Goal: Navigation & Orientation: Find specific page/section

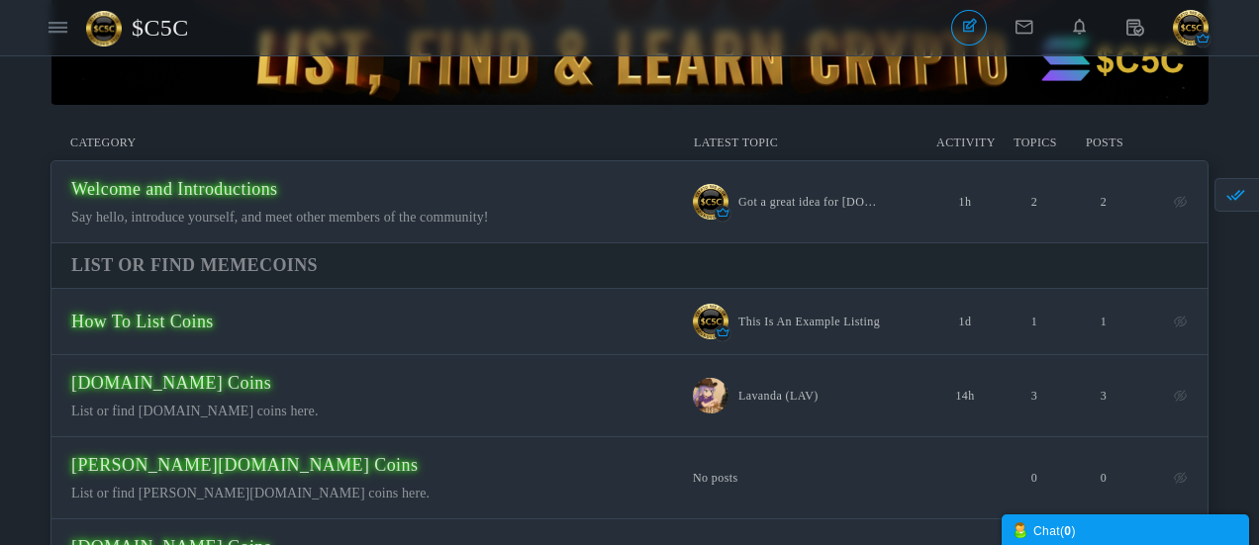
scroll to position [233, 0]
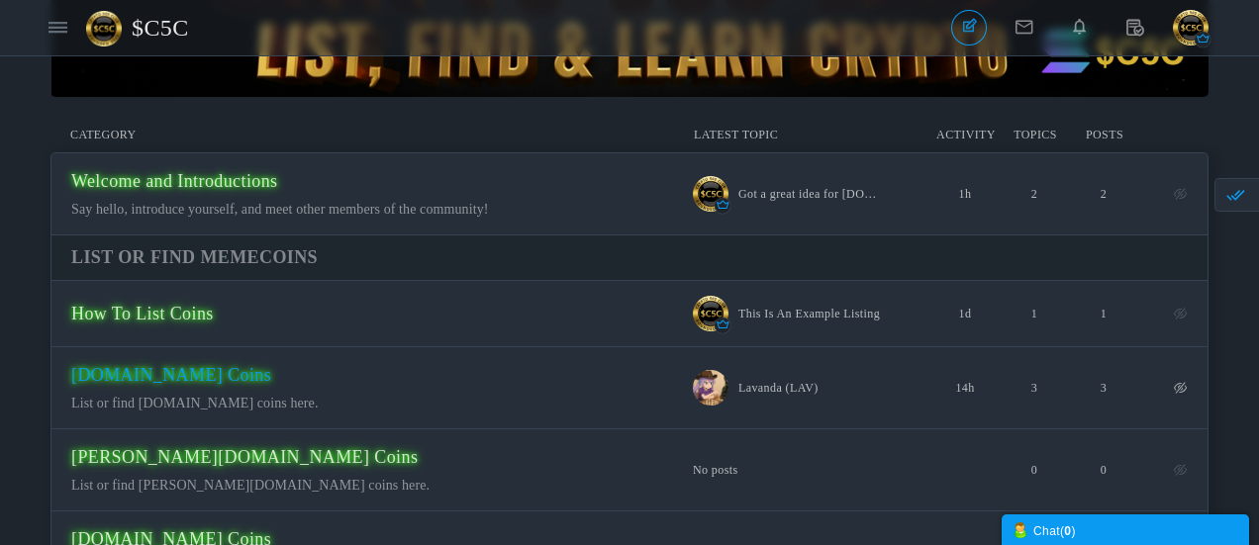
click at [271, 385] on span "[DOMAIN_NAME] Coins" at bounding box center [171, 375] width 200 height 20
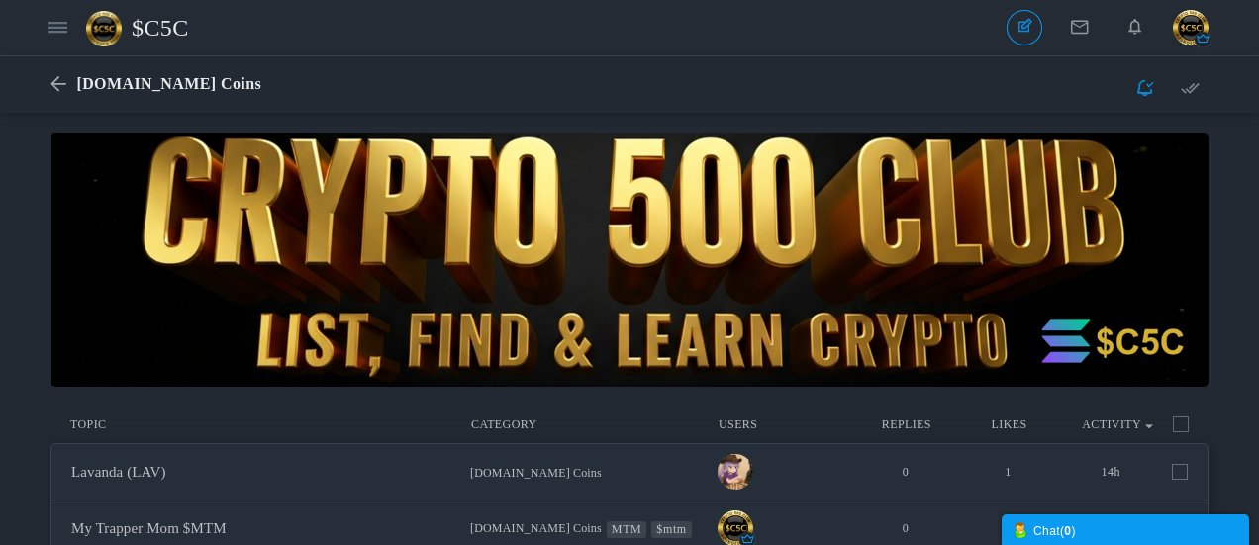
click at [172, 28] on span "$C5C" at bounding box center [168, 28] width 72 height 46
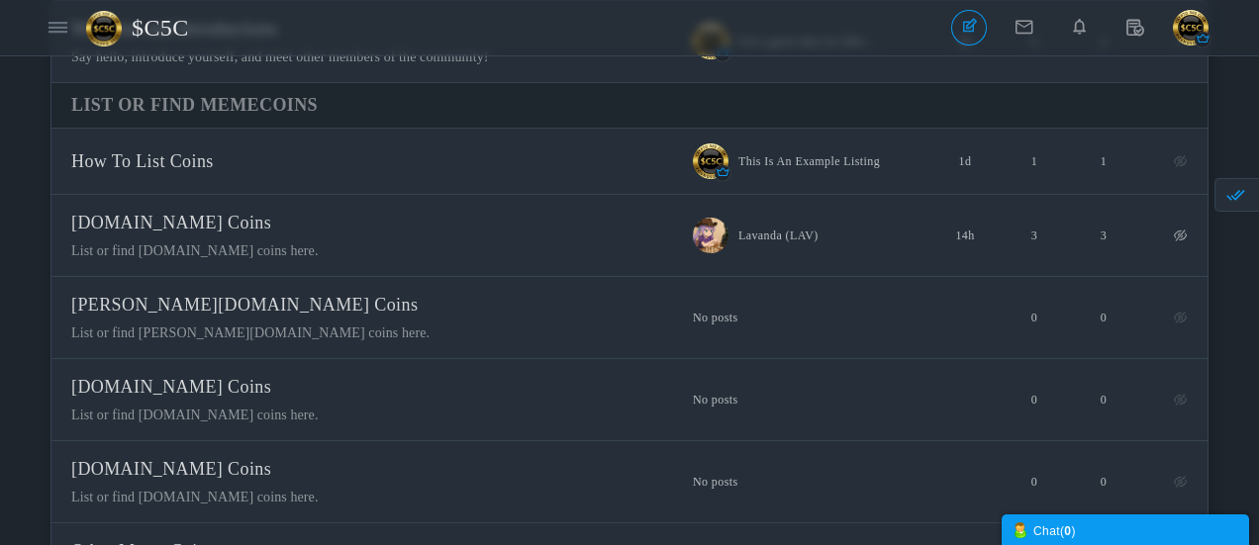
scroll to position [396, 0]
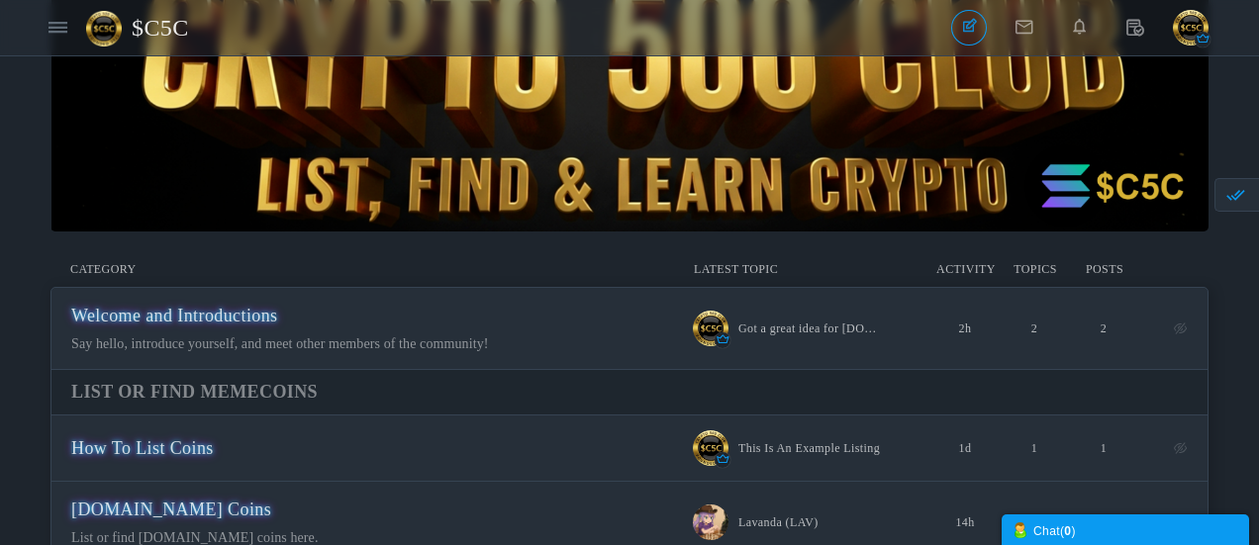
scroll to position [198, 0]
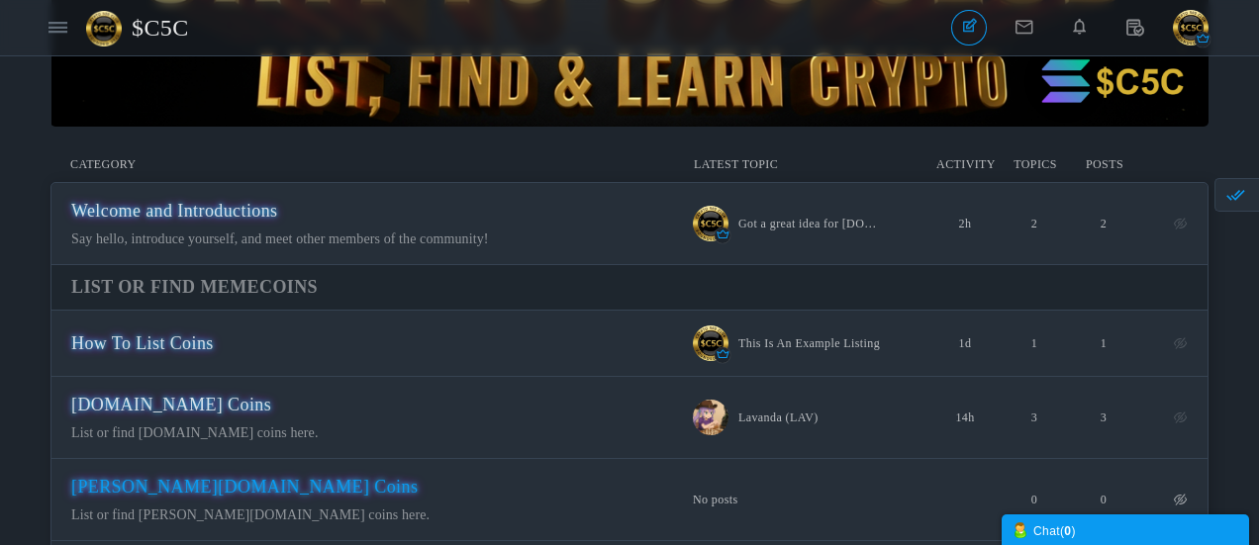
scroll to position [99, 0]
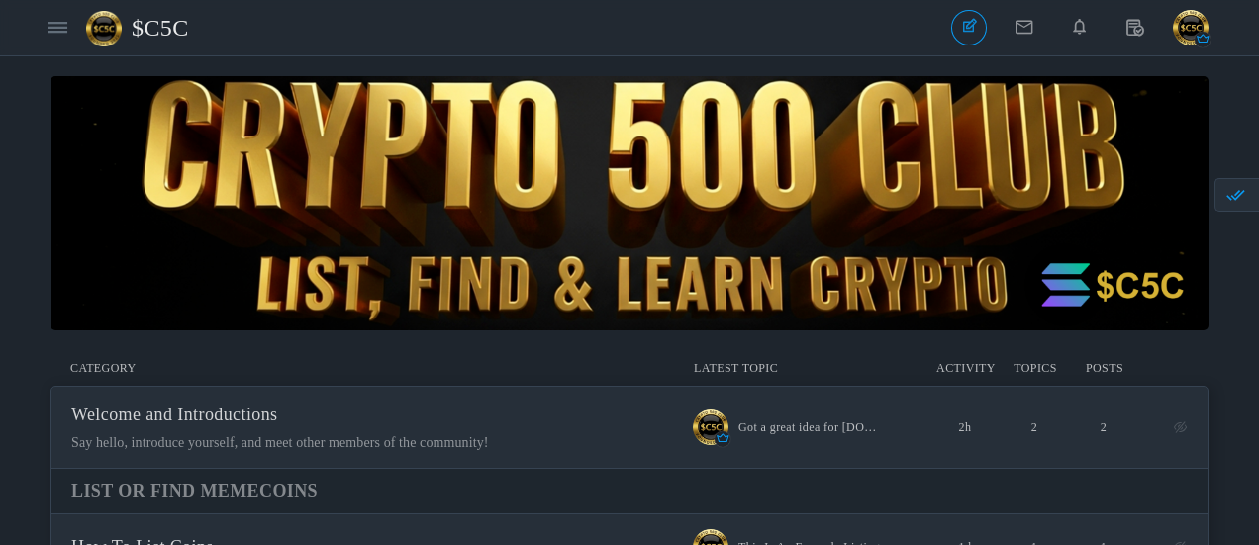
scroll to position [198, 0]
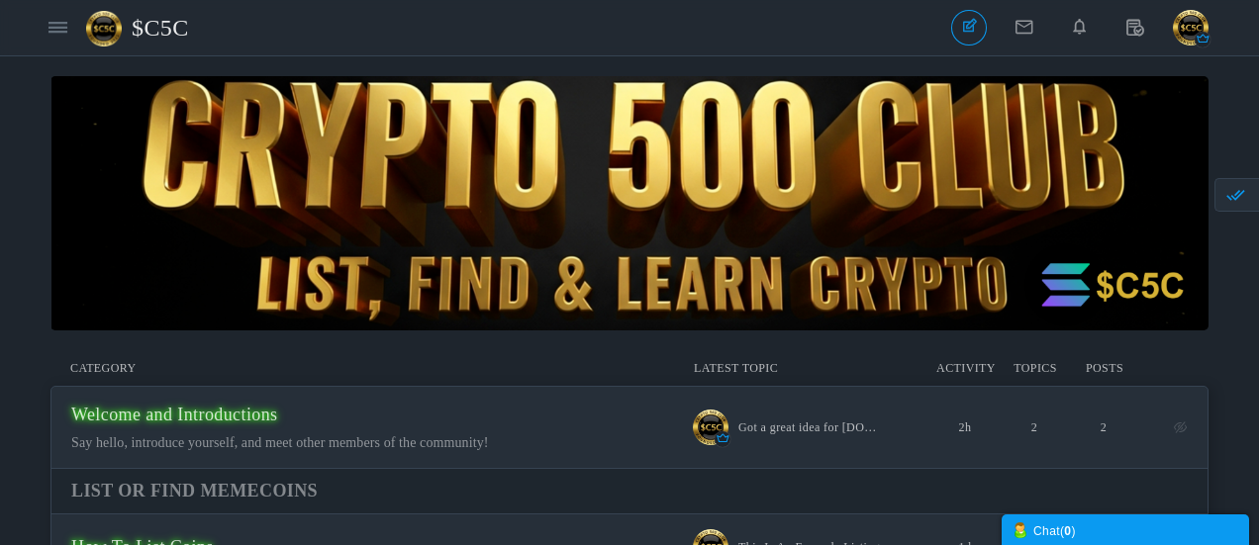
click at [154, 33] on span "$C5C" at bounding box center [168, 28] width 72 height 46
click at [164, 25] on span "$C5C" at bounding box center [168, 28] width 72 height 46
